Goal: Task Accomplishment & Management: Manage account settings

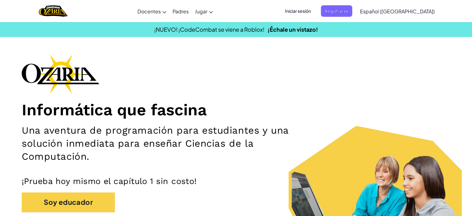
click at [315, 7] on span "Iniciar sesión" at bounding box center [297, 10] width 33 height 11
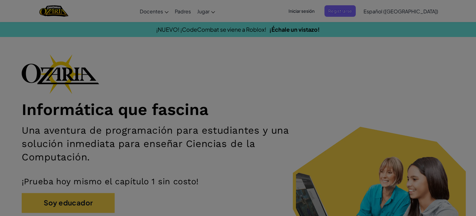
click at [316, 10] on div "Ingresa a [DOMAIN_NAME] ClassLink o Error desconocido. Email o Nombre de usuari…" at bounding box center [238, 61] width 186 height 185
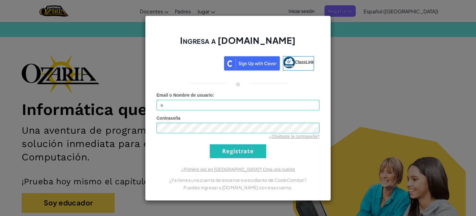
click at [221, 110] on form "Email o Nombre de usuario : a Contraseña ¿Olvidaste la contraseña? Regístrate" at bounding box center [238, 125] width 163 height 66
click at [221, 98] on div "Email o Nombre de usuario : a" at bounding box center [238, 101] width 163 height 18
click at [217, 104] on input "a" at bounding box center [238, 105] width 163 height 11
type input "[EMAIL_ADDRESS][DOMAIN_NAME]"
click at [210, 144] on input "Regístrate" at bounding box center [238, 151] width 56 height 14
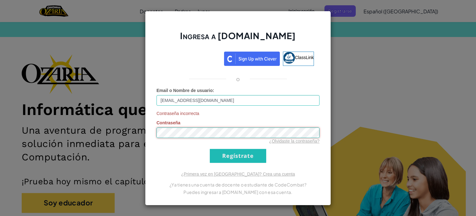
click at [163, 127] on div "Contraseña incorrecta Contraseña ¿Olvidaste la contraseña?" at bounding box center [238, 127] width 163 height 34
click at [210, 149] on input "Regístrate" at bounding box center [238, 156] width 56 height 14
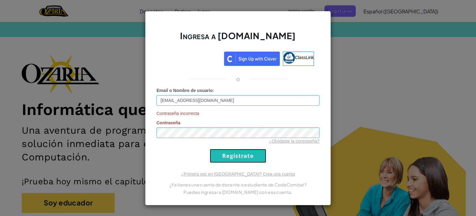
click at [233, 150] on input "Regístrate" at bounding box center [238, 156] width 56 height 14
drag, startPoint x: 262, startPoint y: 126, endPoint x: 141, endPoint y: 144, distance: 123.0
click at [141, 144] on div "Ingresa a [DOMAIN_NAME] ClassLink o Email o Nombre de usuario : [EMAIL_ADDRESS]…" at bounding box center [238, 108] width 476 height 216
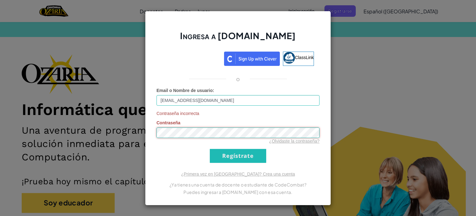
click at [210, 149] on input "Regístrate" at bounding box center [238, 156] width 56 height 14
